Goal: Find contact information: Find contact information

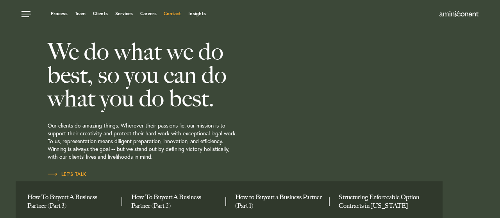
click at [166, 12] on link "Contact" at bounding box center [172, 13] width 17 height 5
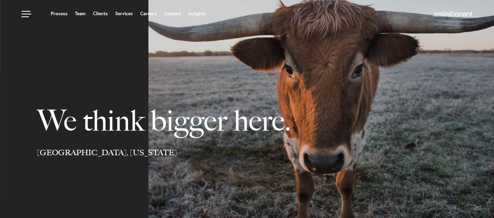
select select "Austin"
select select "Business and Civil Litigation"
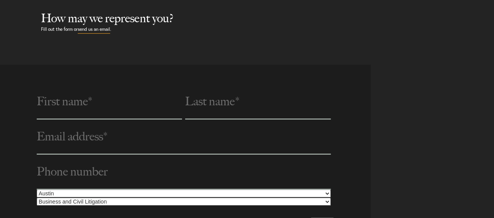
select select "Austin"
select select "Business and Civil Litigation"
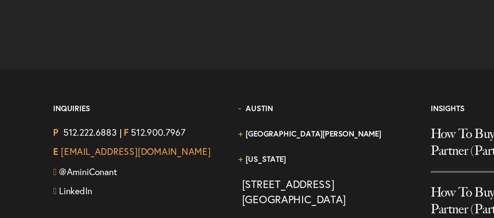
scroll to position [1119, 0]
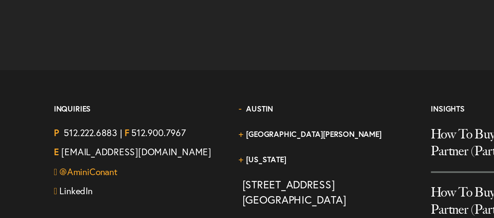
click at [98, 163] on link "@AminiConant" at bounding box center [99, 165] width 30 height 6
